Goal: Check status: Check status

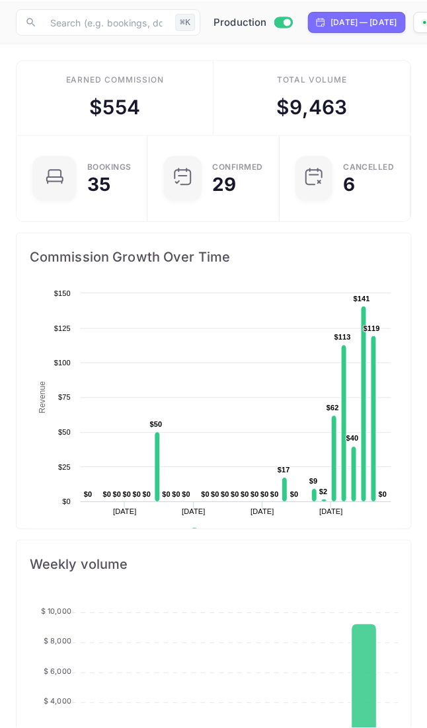
scroll to position [215, 394]
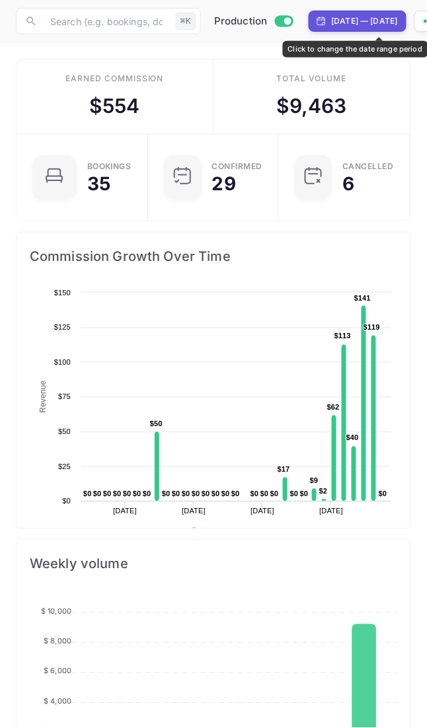
click at [352, 25] on div "[DATE] — [DATE]" at bounding box center [365, 21] width 66 height 12
select select "6"
select select "2025"
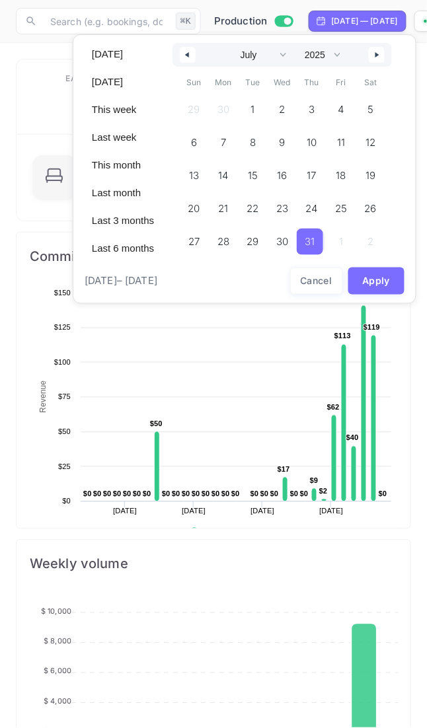
click at [375, 59] on button "button" at bounding box center [377, 55] width 16 height 16
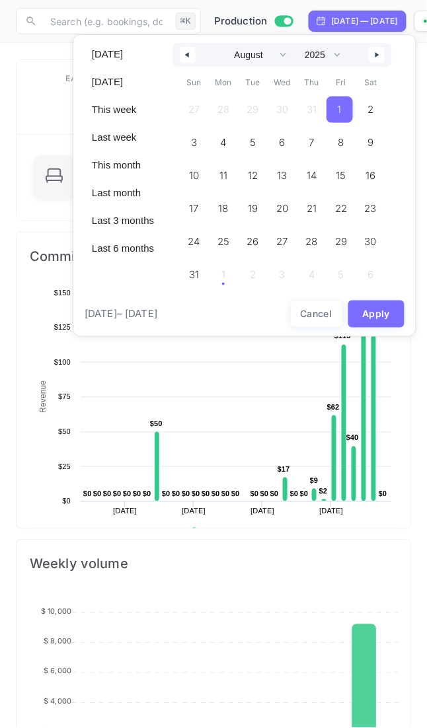
click at [339, 112] on span "1" at bounding box center [340, 110] width 4 height 24
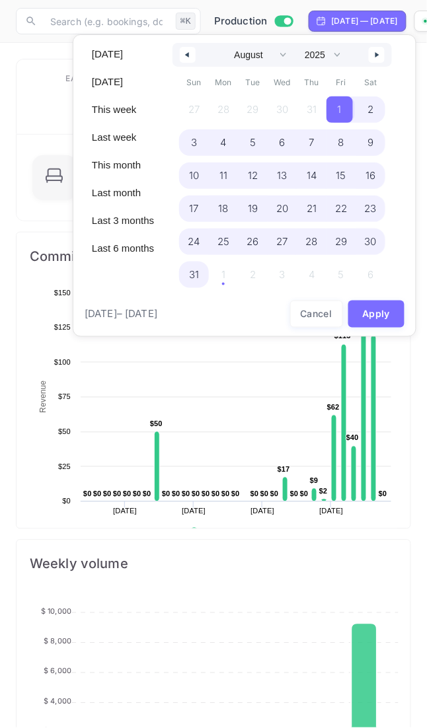
click at [224, 279] on div "27 28 29 30 31 1 2 3 4 5 6 7 8 9 10 11 12 13 14 15 16 17 18 19 20 21 22 23 24 2…" at bounding box center [282, 189] width 206 height 192
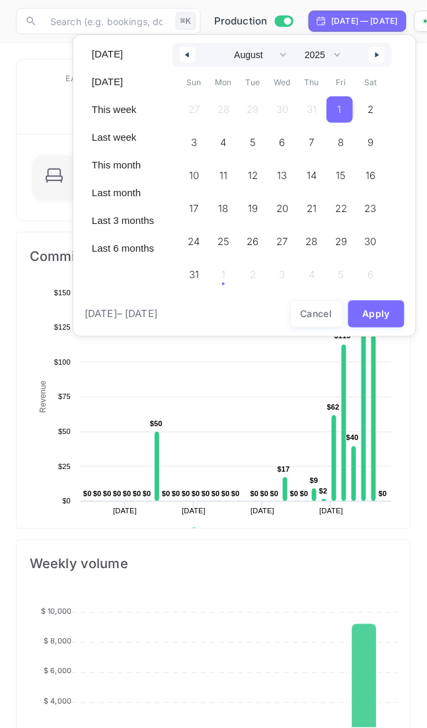
click at [375, 53] on icon "button" at bounding box center [378, 54] width 7 height 5
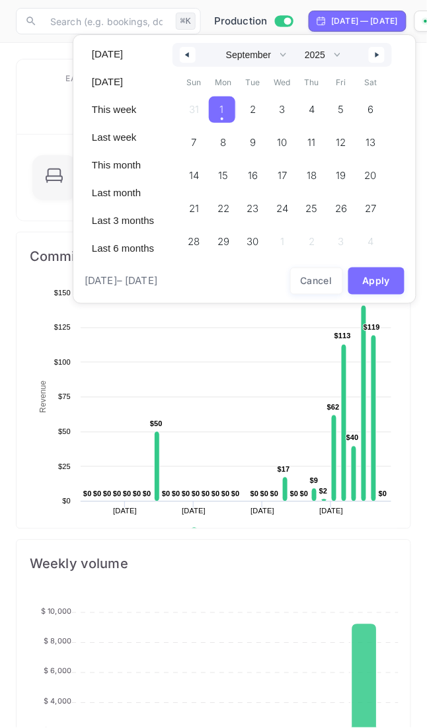
click at [216, 112] on span "1" at bounding box center [222, 109] width 26 height 26
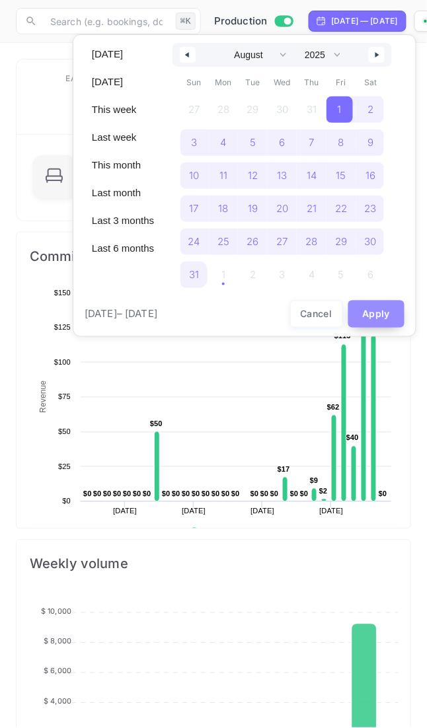
click at [360, 316] on button "Apply" at bounding box center [376, 314] width 57 height 27
select select "6"
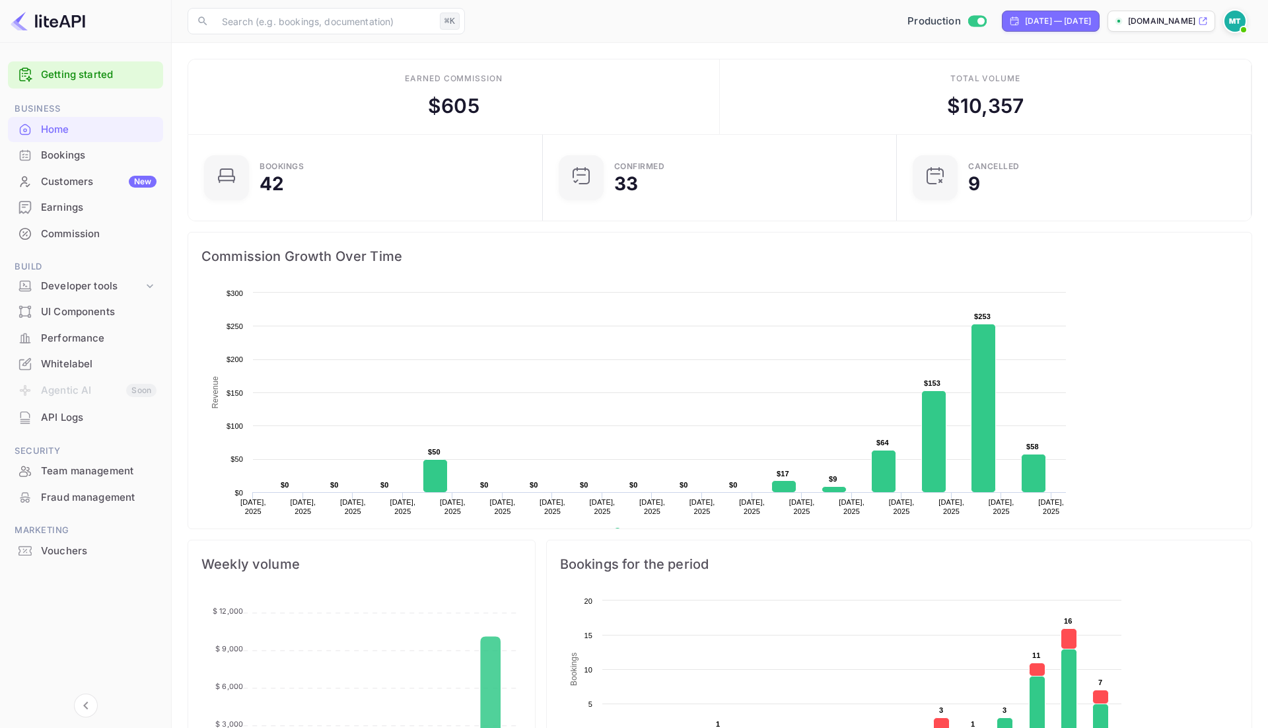
scroll to position [215, 347]
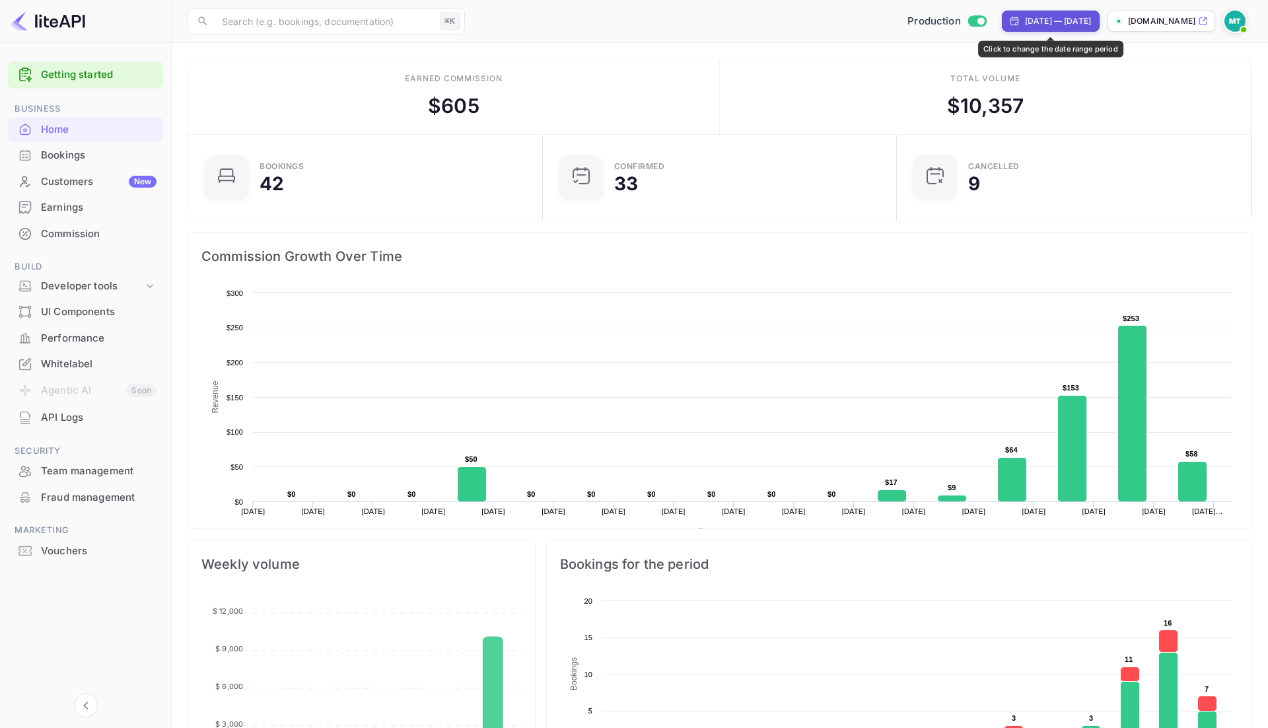
click at [1085, 18] on div "[DATE] — [DATE]" at bounding box center [1058, 21] width 66 height 12
select select "6"
select select "2025"
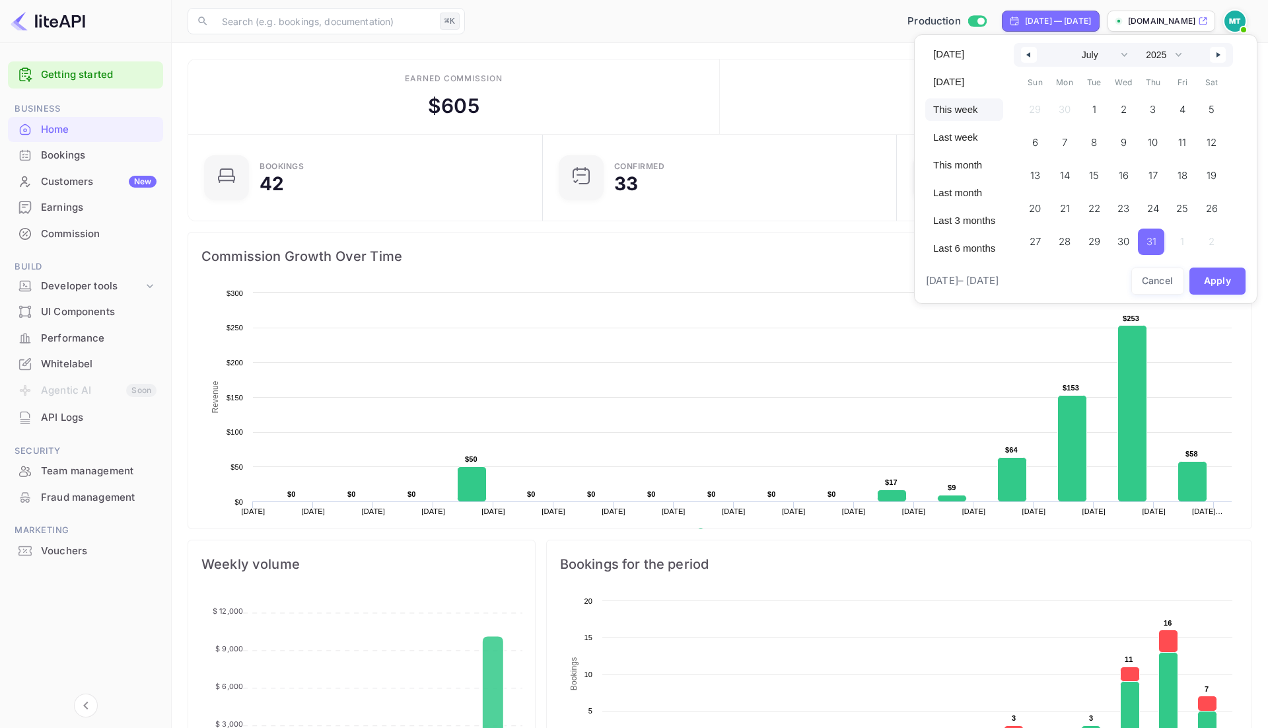
click at [948, 112] on span "This week" at bounding box center [964, 109] width 78 height 22
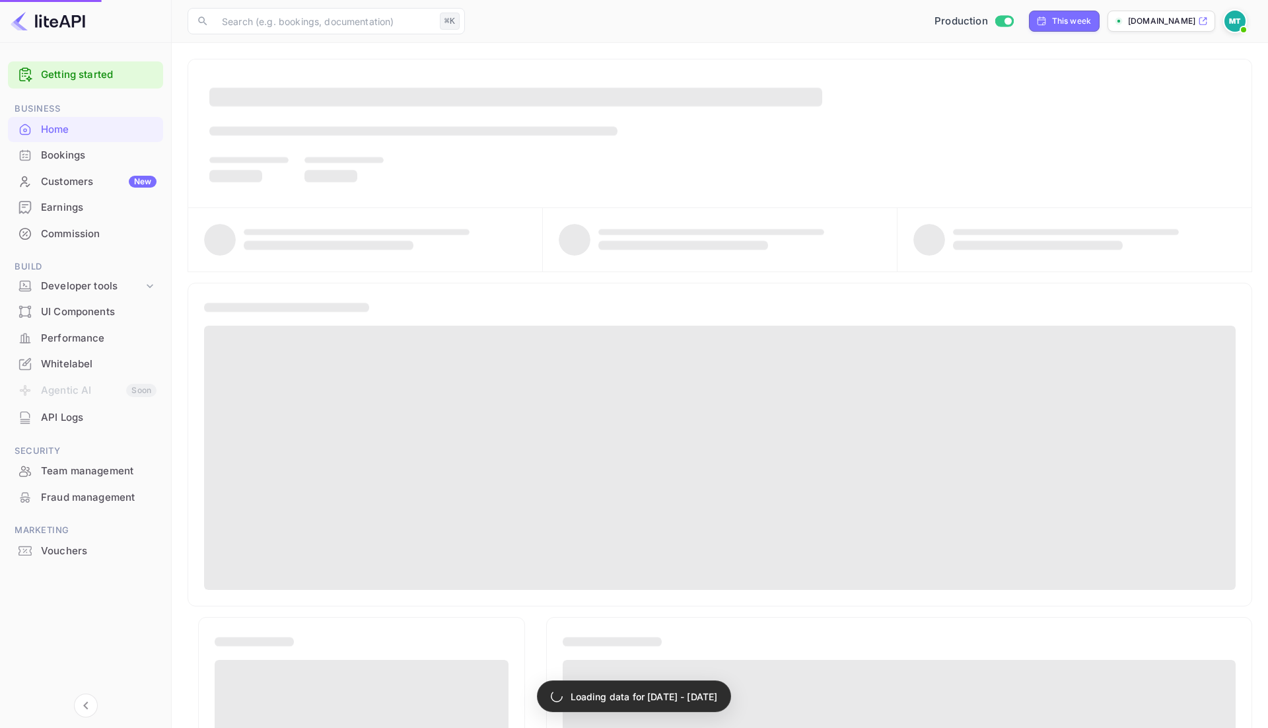
select select "7"
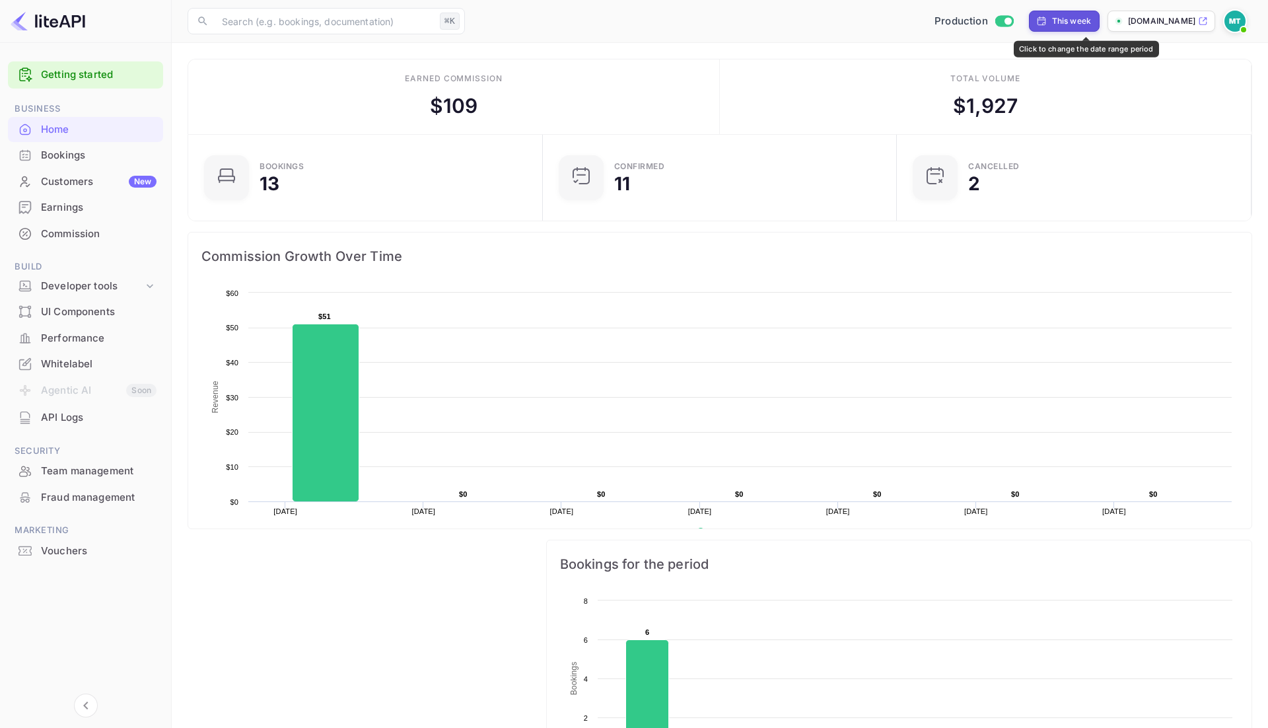
click at [1090, 17] on div "This week" at bounding box center [1071, 21] width 39 height 12
select select "7"
select select "2025"
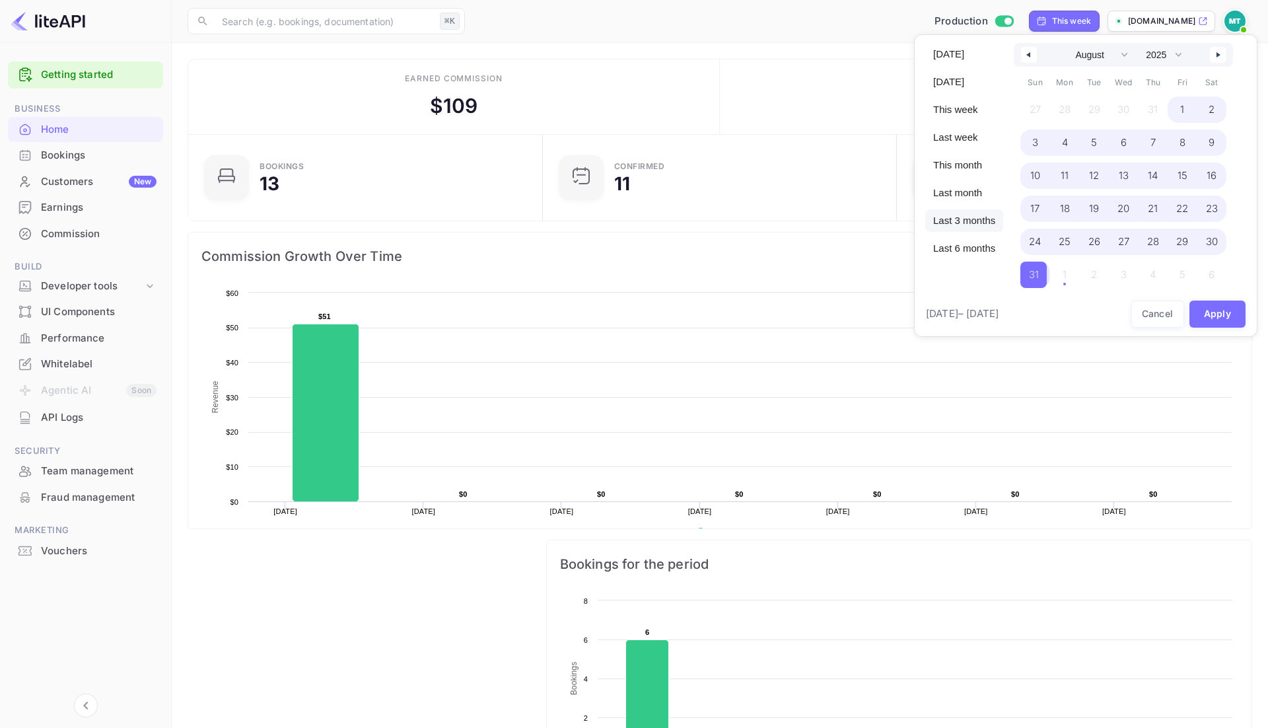
click at [969, 218] on span "Last 3 months" at bounding box center [964, 220] width 78 height 22
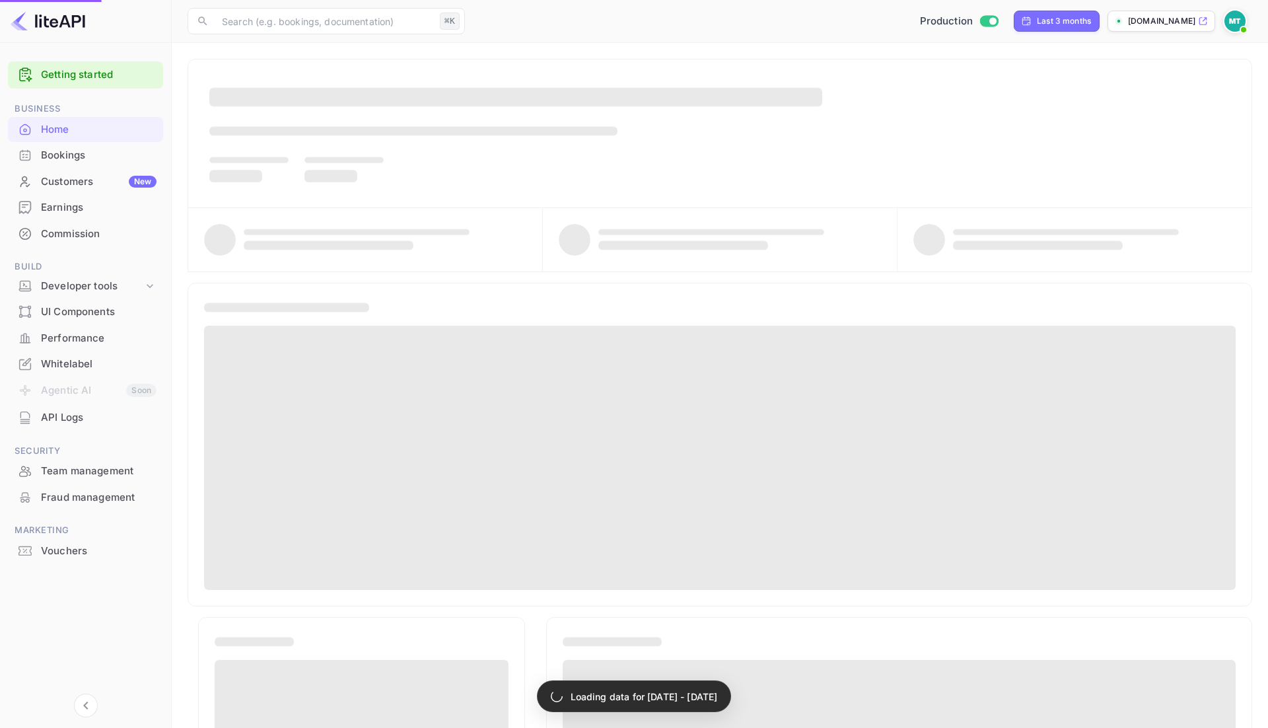
select select "4"
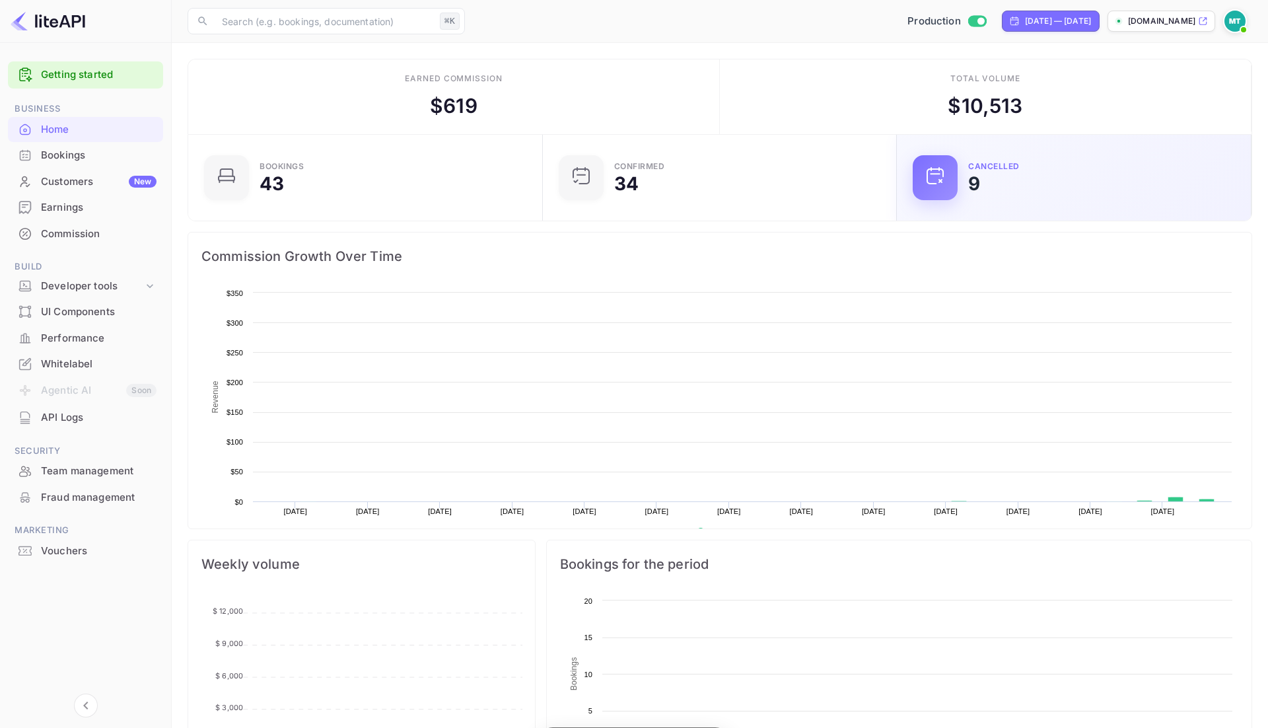
scroll to position [215, 347]
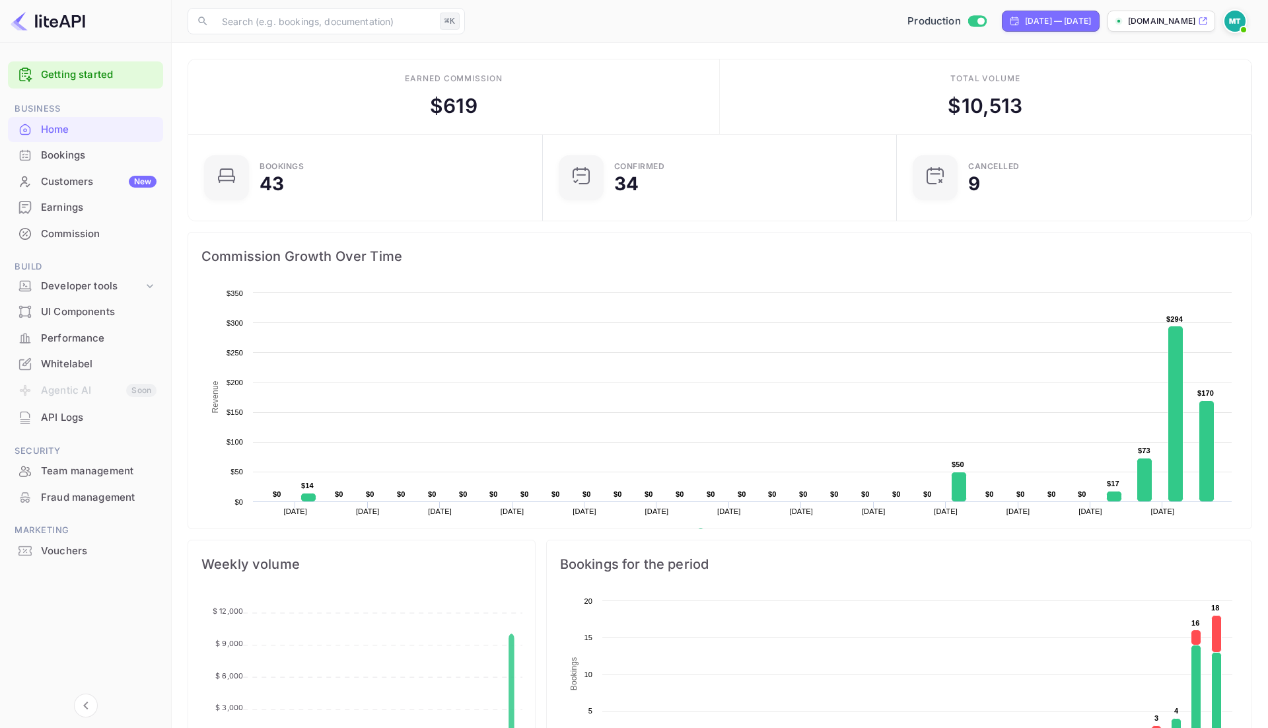
click at [178, 89] on main "Earned commission $ 619 Total volume $ 10,513 Bookings 43 Confirmed 34 CANCELLE…" at bounding box center [720, 676] width 1096 height 1267
click at [667, 87] on div "Earned commission $ 619" at bounding box center [454, 96] width 532 height 75
